Goal: Task Accomplishment & Management: Complete application form

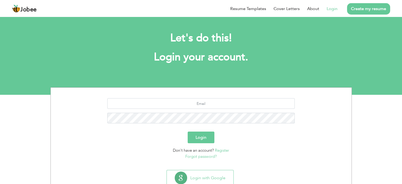
scroll to position [17, 0]
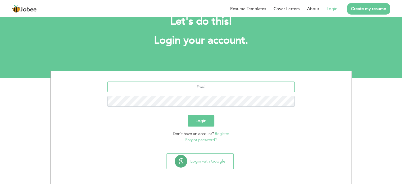
click at [215, 84] on input "text" at bounding box center [200, 86] width 187 height 11
type input "[EMAIL_ADDRESS][DOMAIN_NAME]"
click at [188, 115] on button "Login" at bounding box center [201, 121] width 27 height 12
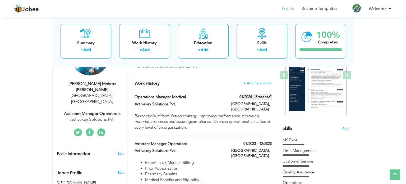
scroll to position [78, 0]
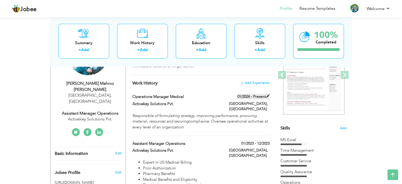
click at [266, 96] on span at bounding box center [268, 96] width 4 height 4
type input "Operations Manager Medical"
type input "Activekey Solutions Pvt."
type input "01/2024"
type input "[GEOGRAPHIC_DATA]"
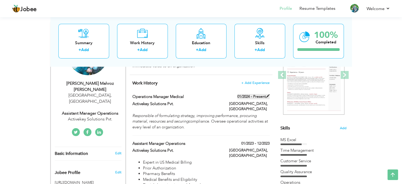
type input "[GEOGRAPHIC_DATA]"
checkbox input "true"
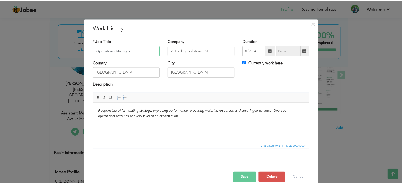
scroll to position [8, 0]
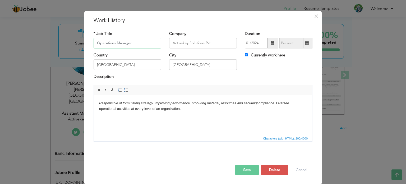
type input "Operations Manager"
click at [246, 171] on button "Save" at bounding box center [247, 169] width 24 height 11
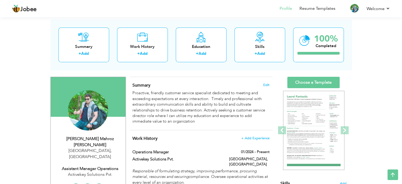
scroll to position [0, 0]
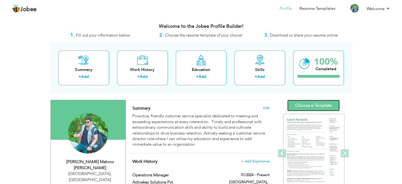
click at [312, 105] on link "Choose a Template" at bounding box center [313, 105] width 52 height 11
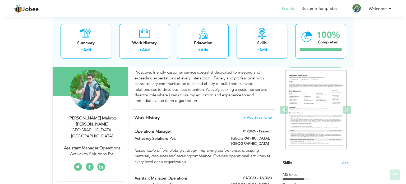
scroll to position [53, 0]
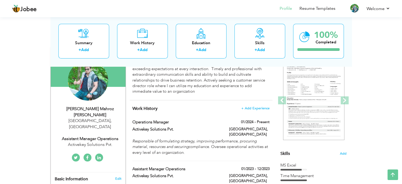
click at [91, 136] on div "Assistant Manager Operations" at bounding box center [90, 139] width 71 height 6
type input "[PERSON_NAME]"
type input "03244141844"
select select "number:166"
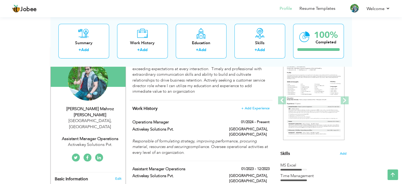
type input "[GEOGRAPHIC_DATA]"
select select "number:10"
type input "Activekey Solutions Pvt."
type input "Assistant Manager Operations"
type input "[DOMAIN_NAME][URL][PERSON_NAME]"
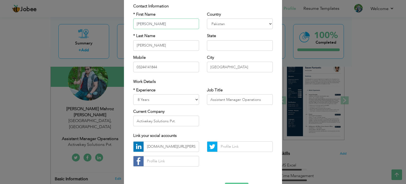
scroll to position [30, 0]
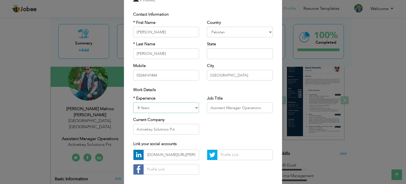
click at [152, 108] on select "Entry Level Less than 1 Year 1 Year 2 Years 3 Years 4 Years 5 Years 6 Years 7 Y…" at bounding box center [166, 107] width 66 height 11
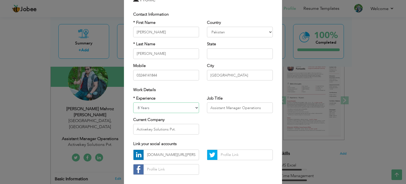
select select "number:12"
click at [133, 102] on select "Entry Level Less than 1 Year 1 Year 2 Years 3 Years 4 Years 5 Years 6 Years 7 Y…" at bounding box center [166, 107] width 66 height 11
click at [224, 107] on input "Assistant Manager Operations" at bounding box center [240, 107] width 66 height 11
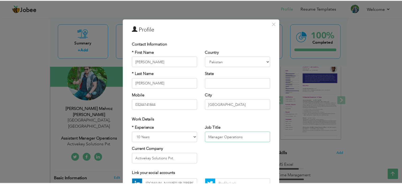
scroll to position [56, 0]
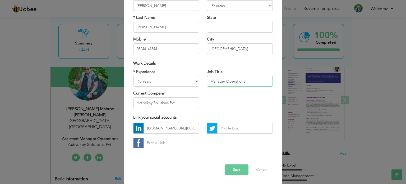
type input "Manager Operations"
click at [235, 169] on button "Save" at bounding box center [237, 169] width 24 height 11
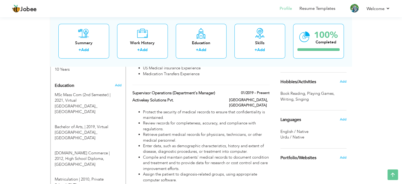
scroll to position [211, 0]
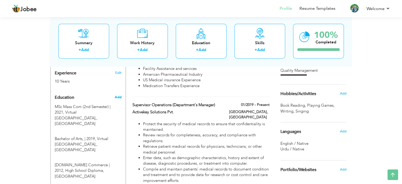
click at [120, 95] on span "Add" at bounding box center [117, 97] width 7 height 5
radio input "true"
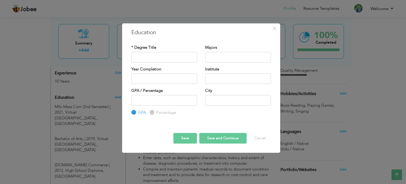
click at [262, 146] on div "Save Save and Continue Delete Cancel" at bounding box center [200, 133] width 147 height 28
click at [262, 138] on button "Cancel" at bounding box center [260, 138] width 22 height 11
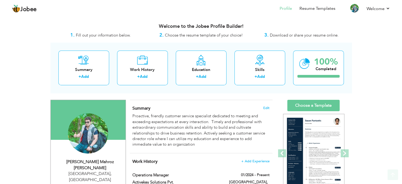
scroll to position [0, 0]
click at [301, 104] on link "Choose a Template" at bounding box center [313, 105] width 52 height 11
click at [300, 110] on link "Choose a Template" at bounding box center [313, 105] width 52 height 11
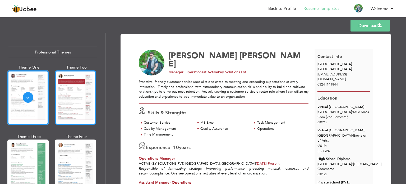
click at [55, 106] on div at bounding box center [75, 97] width 41 height 54
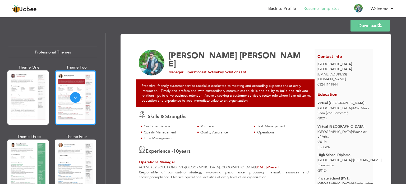
click at [185, 69] on span "Manager Operations" at bounding box center [185, 71] width 35 height 5
click at [207, 92] on div "Proactive, friendly customer service specialist dedicated to meeting and exceed…" at bounding box center [227, 92] width 182 height 27
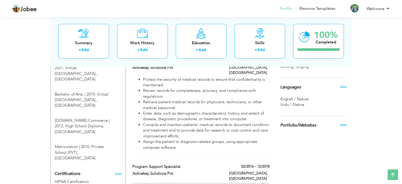
scroll to position [301, 0]
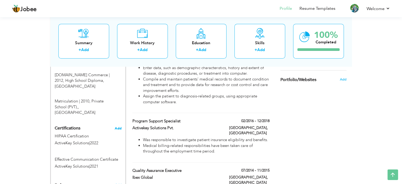
click at [118, 126] on span "Add" at bounding box center [118, 128] width 7 height 4
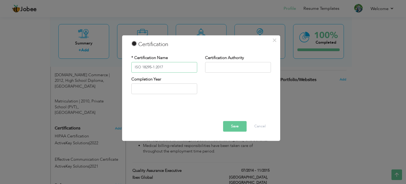
type input "ISO 18295-1:2017"
click at [228, 65] on input "text" at bounding box center [238, 67] width 66 height 11
click at [135, 69] on input "ISO 18295-1:2017" at bounding box center [164, 67] width 66 height 11
drag, startPoint x: 173, startPoint y: 66, endPoint x: 124, endPoint y: 66, distance: 48.9
click at [124, 66] on div "× Certification * Certification Name ISO 18295-1:2017 Certification Authority C…" at bounding box center [201, 87] width 158 height 105
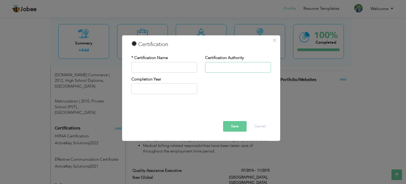
click at [231, 67] on input "text" at bounding box center [238, 67] width 66 height 11
paste input "ISO 18295-1:2017"
type input "ISO 18295-1:2017"
click at [168, 67] on input "text" at bounding box center [164, 67] width 66 height 11
type input "Awareness Training"
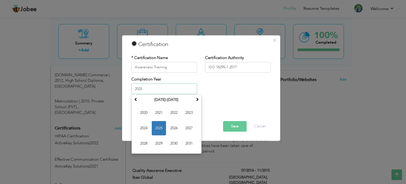
click at [151, 86] on input "2025" at bounding box center [164, 88] width 66 height 11
click at [188, 114] on span "2023" at bounding box center [189, 113] width 14 height 14
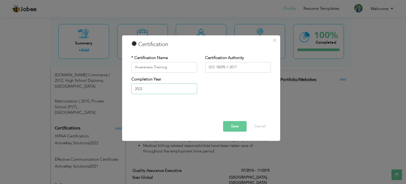
click at [152, 91] on input "2023" at bounding box center [164, 88] width 66 height 11
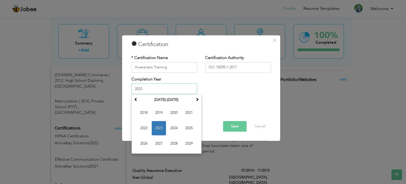
drag, startPoint x: 152, startPoint y: 91, endPoint x: 127, endPoint y: 88, distance: 25.2
click at [129, 88] on div "Completion Year 2023 January 2023 Su Mo Tu We Th Fr Sa 1 2 3 4 5 6 7 8 9 10 11 …" at bounding box center [164, 86] width 74 height 21
type input "0"
type input "2"
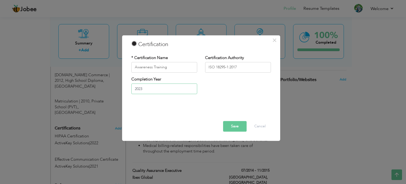
click at [177, 87] on input "2023" at bounding box center [164, 88] width 66 height 11
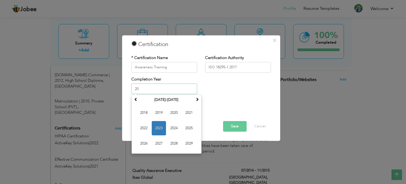
type input "2"
type input "2023"
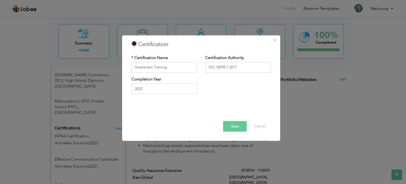
click at [240, 104] on div "Save Delete Cancel" at bounding box center [200, 118] width 147 height 33
click at [231, 124] on button "Save" at bounding box center [235, 126] width 24 height 11
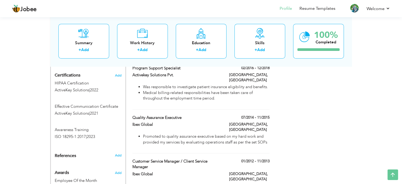
scroll to position [380, 0]
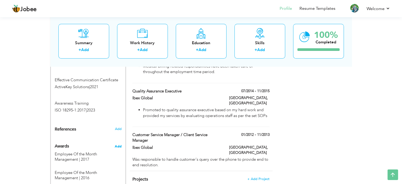
click at [118, 144] on span "Add" at bounding box center [117, 146] width 7 height 5
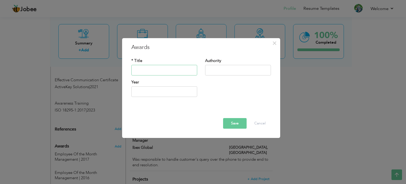
click at [161, 72] on input "text" at bounding box center [164, 70] width 66 height 11
drag, startPoint x: 172, startPoint y: 69, endPoint x: 123, endPoint y: 68, distance: 48.9
click at [125, 68] on div "× Awards * Title Shinning Star Authority Year Save" at bounding box center [201, 88] width 158 height 100
paste input "ing s"
click at [222, 66] on input "text" at bounding box center [238, 70] width 66 height 11
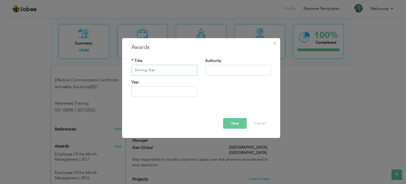
type input "Shining Star"
type input "ActiveKey Solutions"
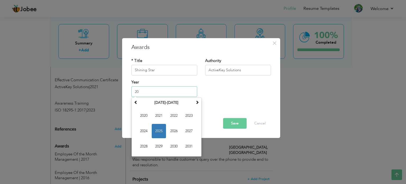
type input "2"
type input "2024"
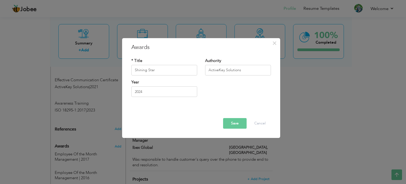
click at [246, 89] on div "Year 2024" at bounding box center [200, 89] width 147 height 21
click at [242, 85] on div "Year 2024" at bounding box center [200, 89] width 147 height 21
click at [239, 123] on button "Save" at bounding box center [235, 123] width 24 height 11
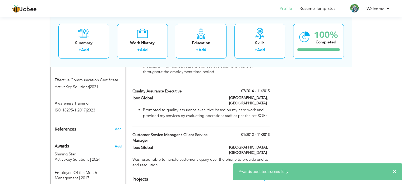
click at [118, 144] on span "Add" at bounding box center [117, 146] width 7 height 5
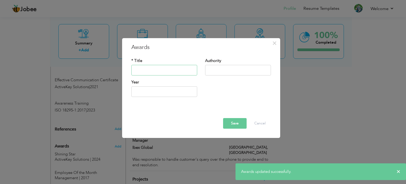
click at [152, 70] on input "text" at bounding box center [164, 70] width 66 height 11
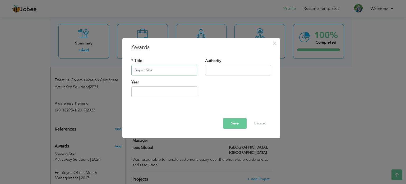
type input "Super Star"
type input "ActiveKey Solutions"
click at [169, 87] on input "text" at bounding box center [164, 91] width 66 height 11
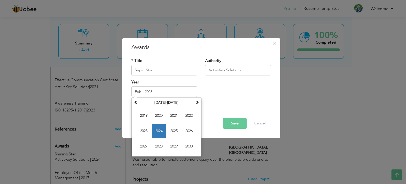
type input "2025"
click at [234, 120] on button "Save" at bounding box center [235, 123] width 24 height 11
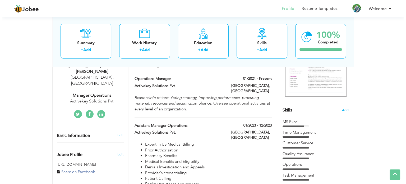
scroll to position [106, 0]
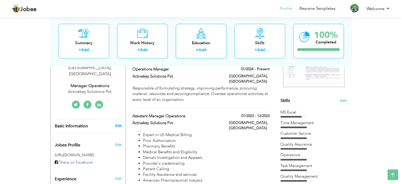
click at [120, 123] on link "Edit" at bounding box center [118, 125] width 6 height 5
type input "Syed Mahroz"
type input "Masroor Kazmi"
type input "03244141844"
select select "number:166"
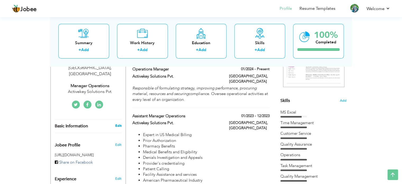
type input "Lahore"
select select "number:12"
type input "Activekey Solutions Pvt."
type input "Manager Operations"
type input "www.linkedin.com/in/syed-mahroz-kazmi-17095718a"
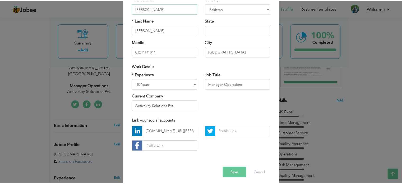
scroll to position [56, 0]
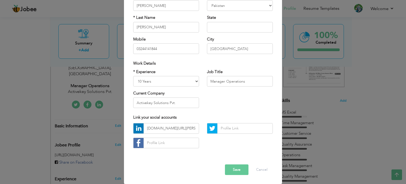
click at [232, 170] on button "Save" at bounding box center [237, 169] width 24 height 11
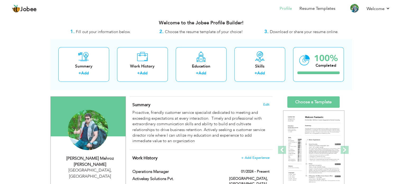
scroll to position [26, 0]
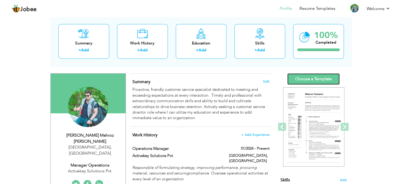
click at [310, 81] on link "Choose a Template" at bounding box center [313, 78] width 52 height 11
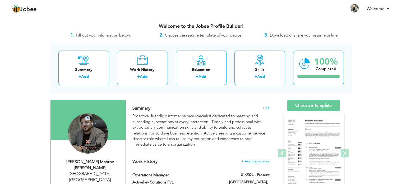
click at [93, 133] on div "Change Remove" at bounding box center [88, 133] width 40 height 40
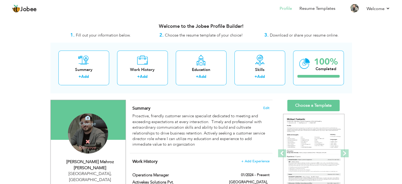
click at [90, 123] on h4 "Change" at bounding box center [88, 120] width 38 height 13
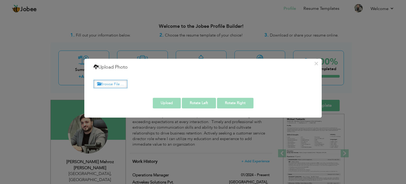
click at [114, 83] on label "Browse File ..." at bounding box center [111, 84] width 34 height 8
click at [0, 0] on input "Browse File ..." at bounding box center [0, 0] width 0 height 0
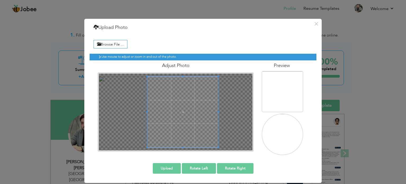
click at [234, 155] on div "Browse File ... Preview" at bounding box center [203, 96] width 227 height 126
click at [134, 69] on div "Adjust Photo" at bounding box center [176, 105] width 164 height 91
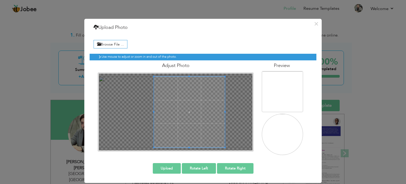
click at [191, 100] on span at bounding box center [189, 111] width 71 height 71
click at [171, 168] on button "Upload" at bounding box center [167, 168] width 28 height 11
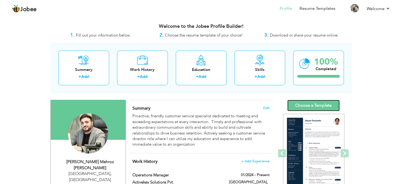
click at [314, 109] on link "Choose a Template" at bounding box center [313, 105] width 52 height 11
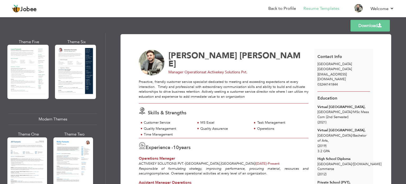
scroll to position [106, 0]
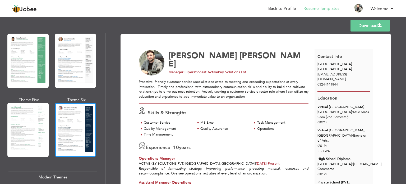
click at [87, 121] on div at bounding box center [75, 130] width 41 height 54
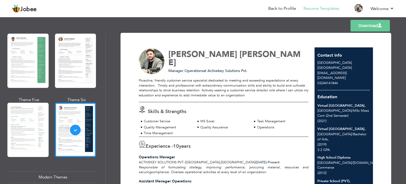
scroll to position [0, 0]
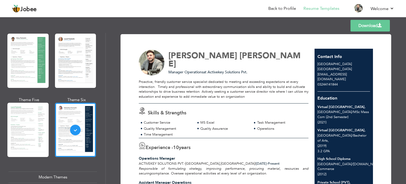
click at [372, 24] on link "Download" at bounding box center [369, 26] width 39 height 12
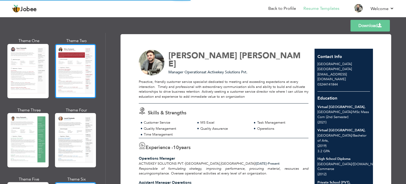
scroll to position [53, 0]
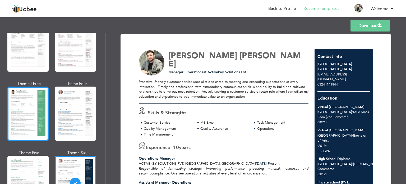
click at [20, 100] on div at bounding box center [27, 113] width 41 height 54
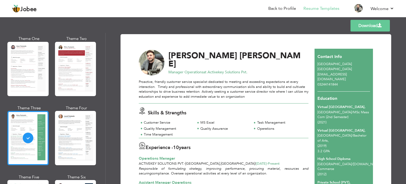
scroll to position [0, 0]
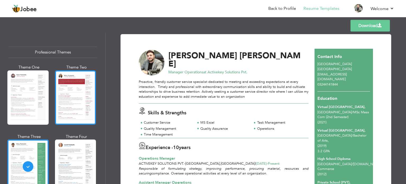
click at [70, 97] on div at bounding box center [75, 97] width 41 height 54
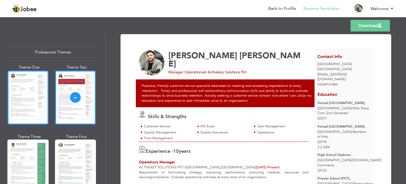
click at [34, 100] on div at bounding box center [27, 97] width 41 height 54
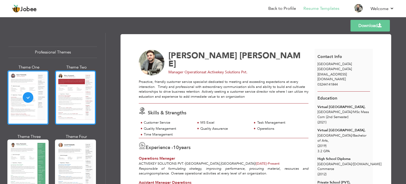
click at [68, 95] on div at bounding box center [75, 97] width 41 height 54
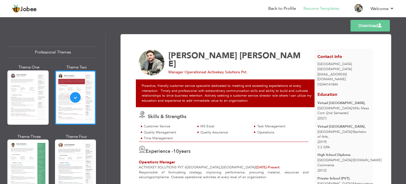
click at [376, 25] on link "Download" at bounding box center [369, 26] width 39 height 12
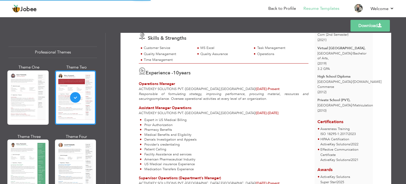
scroll to position [79, 0]
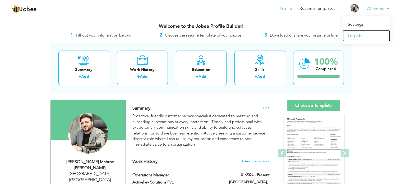
click at [358, 37] on link "Log off" at bounding box center [366, 35] width 48 height 11
